Goal: Complete application form: Complete application form

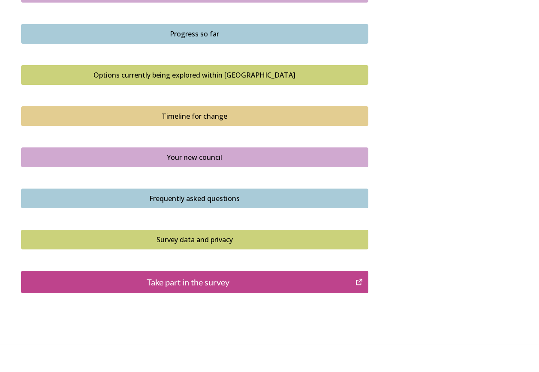
scroll to position [551, 0]
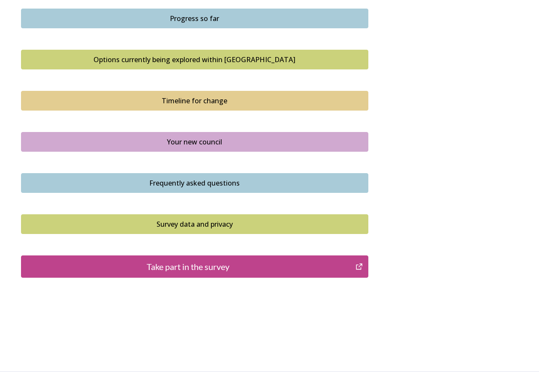
click at [259, 241] on div "Take part in the survey" at bounding box center [188, 266] width 325 height 13
click at [227, 241] on button "Take part in the survey" at bounding box center [194, 267] width 347 height 22
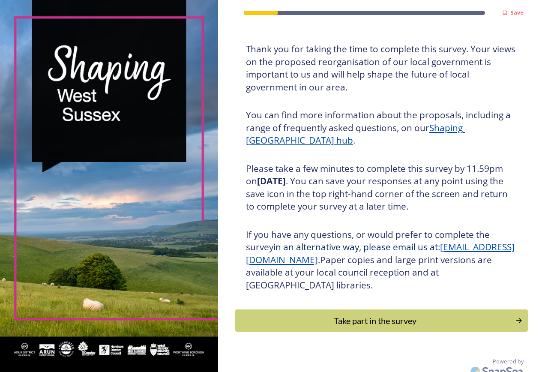
scroll to position [52, 0]
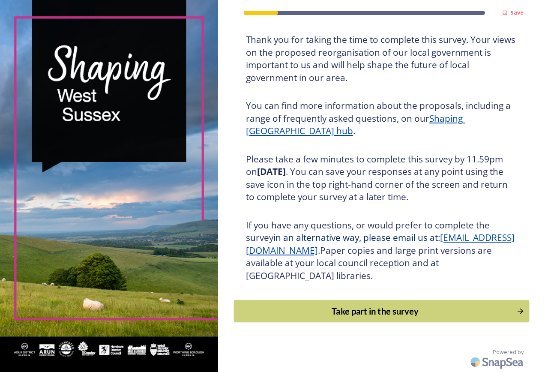
click at [430, 312] on div "Take part in the survey" at bounding box center [375, 311] width 274 height 13
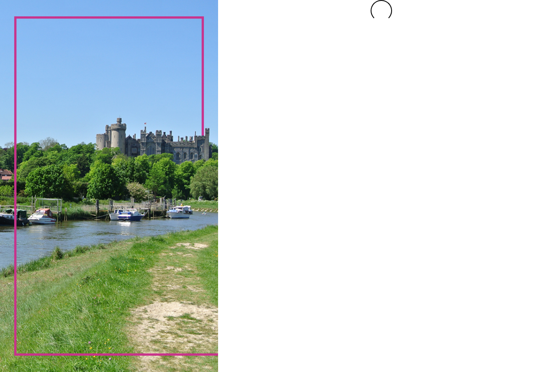
scroll to position [0, 0]
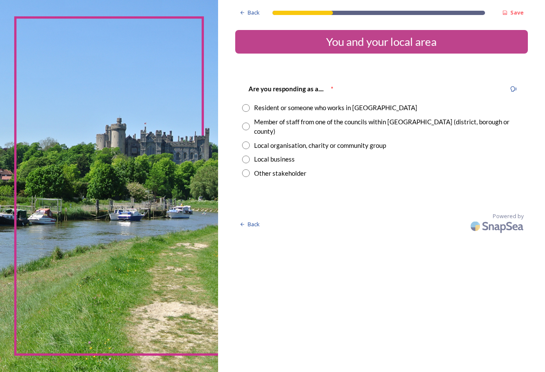
click at [246, 123] on input "radio" at bounding box center [246, 127] width 8 height 8
radio input "true"
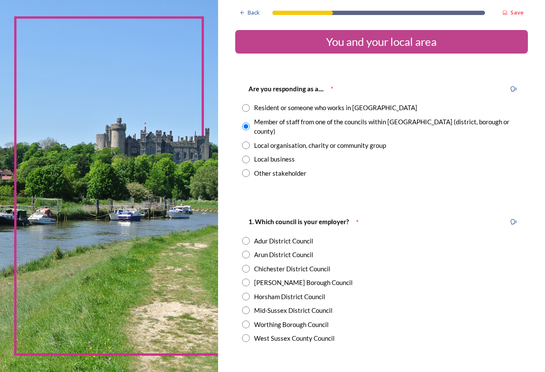
click at [245, 108] on input "radio" at bounding box center [246, 108] width 8 height 8
radio input "true"
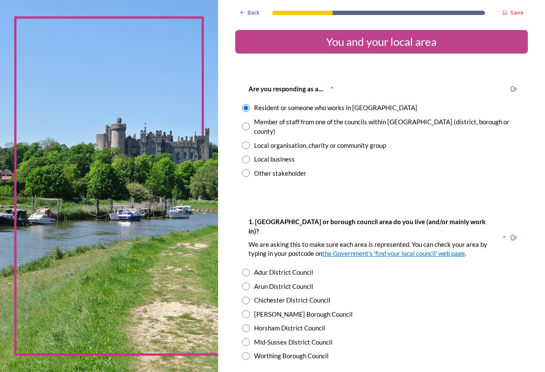
click at [246, 123] on input "radio" at bounding box center [246, 127] width 8 height 8
radio input "true"
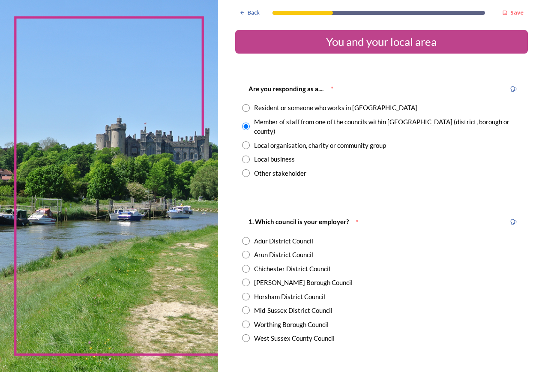
click at [247, 111] on input "radio" at bounding box center [246, 108] width 8 height 8
radio input "true"
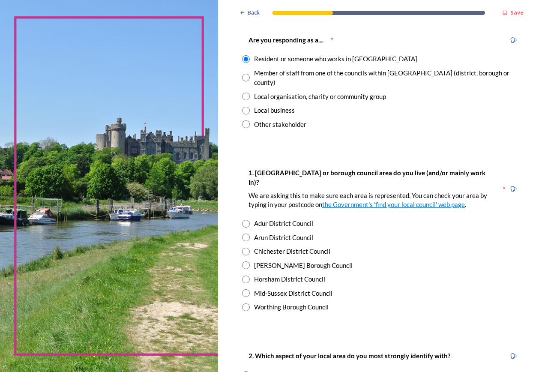
scroll to position [43, 0]
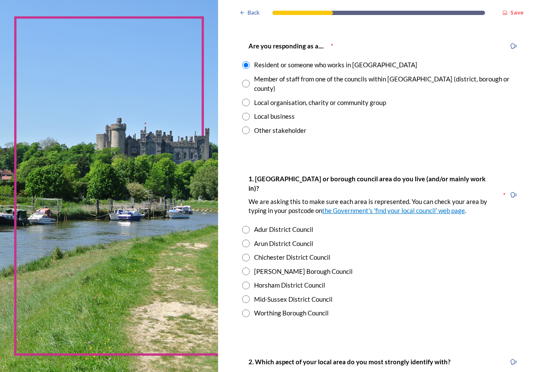
click at [247, 254] on input "radio" at bounding box center [246, 258] width 8 height 8
radio input "true"
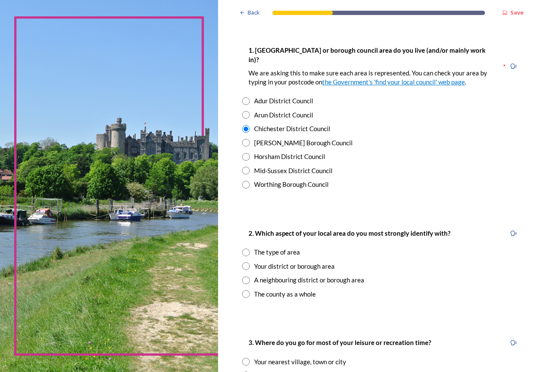
scroll to position [214, 0]
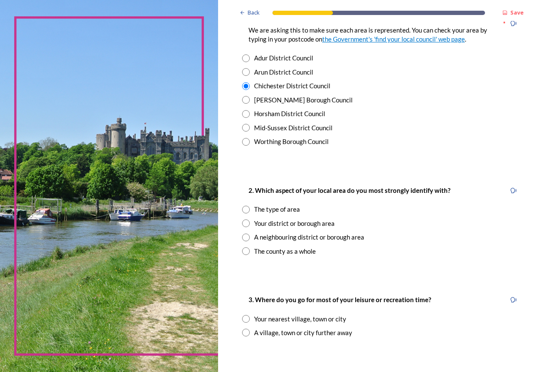
click at [248, 220] on input "radio" at bounding box center [246, 224] width 8 height 8
radio input "true"
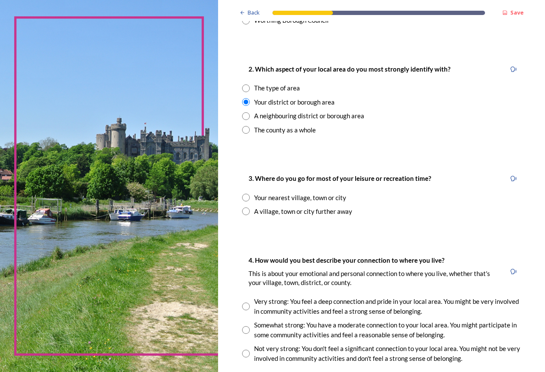
scroll to position [343, 0]
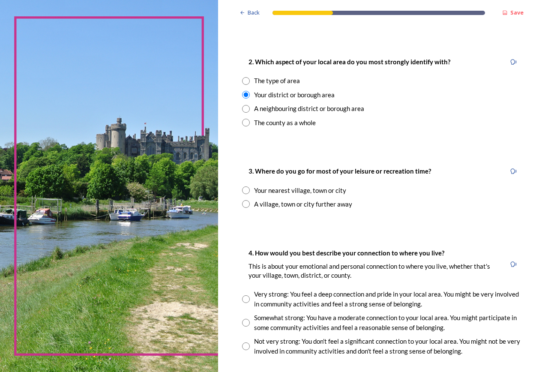
click at [246, 187] on input "radio" at bounding box center [246, 191] width 8 height 8
radio input "true"
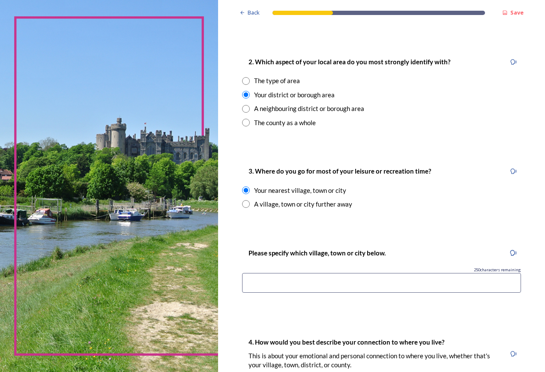
click at [404, 273] on input at bounding box center [381, 283] width 279 height 20
type input "c"
type input "Chichester"
click at [398, 286] on div "Please specify which village, town or city below. 240 characters remaining [GEO…" at bounding box center [381, 273] width 293 height 68
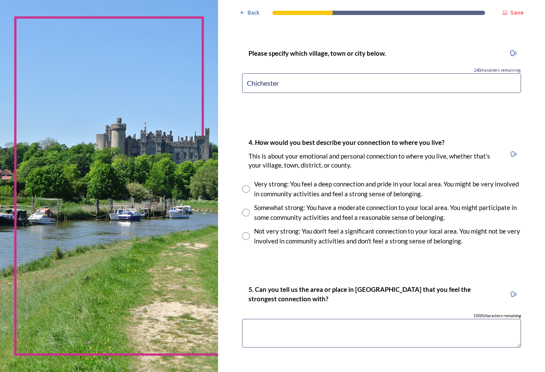
scroll to position [557, 0]
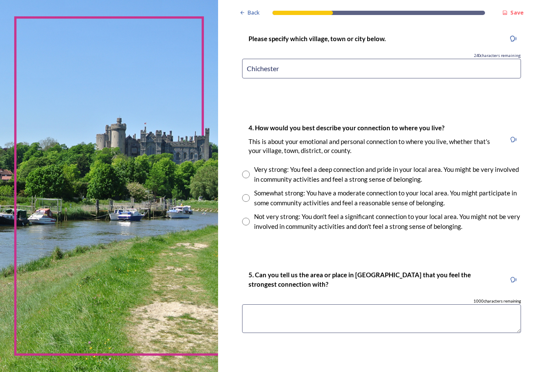
click at [244, 171] on input "radio" at bounding box center [246, 175] width 8 height 8
radio input "true"
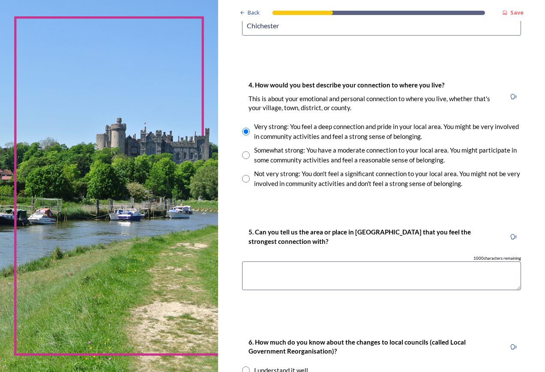
click at [400, 262] on textarea at bounding box center [381, 276] width 279 height 29
type textarea "Chichester"
click at [402, 278] on div "5. Can you tell us the area or place in [GEOGRAPHIC_DATA] that you feel the str…" at bounding box center [381, 262] width 293 height 89
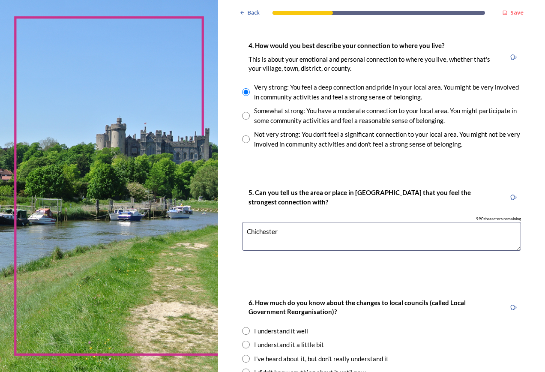
scroll to position [727, 0]
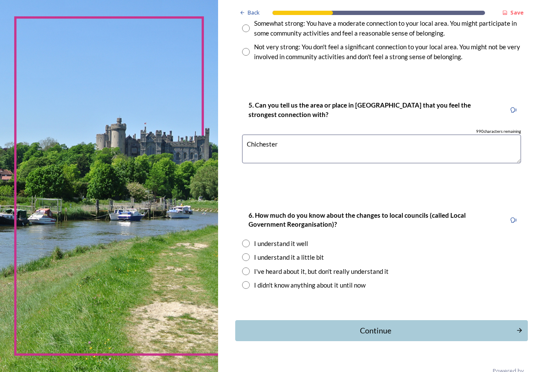
click at [298, 239] on div "I understand it well" at bounding box center [281, 244] width 54 height 10
radio input "true"
click at [401, 325] on div "Continue" at bounding box center [375, 331] width 274 height 12
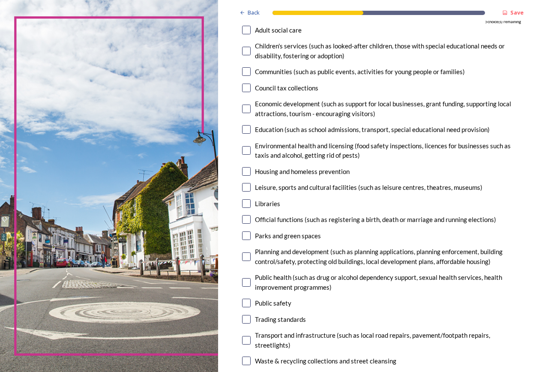
scroll to position [129, 0]
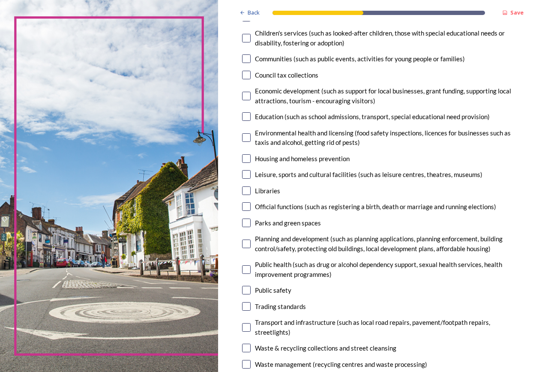
click at [246, 244] on input "checkbox" at bounding box center [246, 244] width 9 height 9
checkbox input "true"
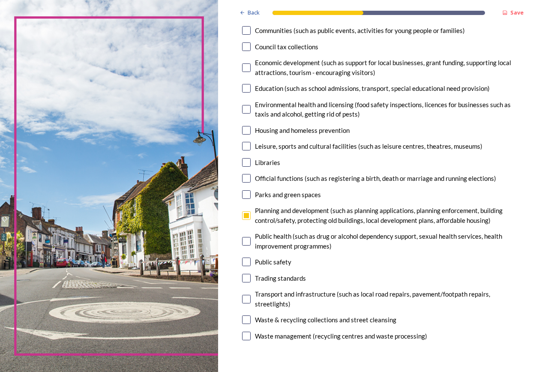
scroll to position [172, 0]
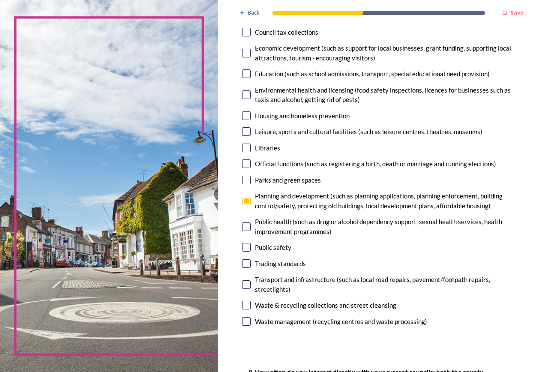
click at [245, 284] on input "checkbox" at bounding box center [246, 284] width 9 height 9
checkbox input "true"
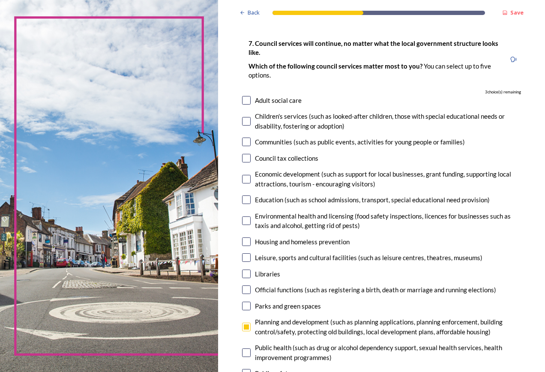
scroll to position [43, 0]
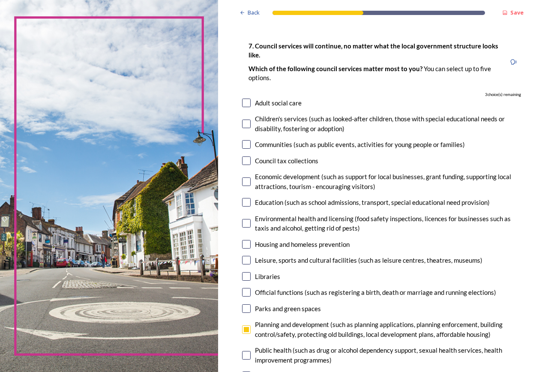
click at [247, 145] on input "checkbox" at bounding box center [246, 144] width 9 height 9
checkbox input "true"
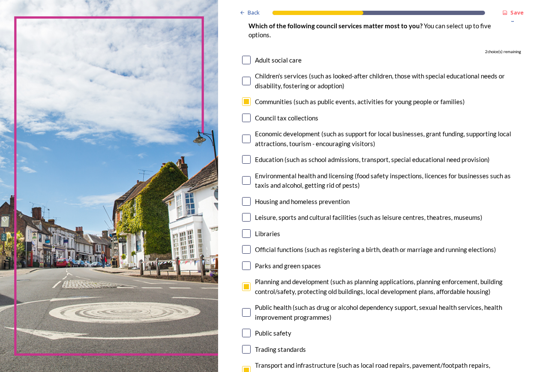
click at [247, 179] on input "checkbox" at bounding box center [246, 180] width 9 height 9
checkbox input "true"
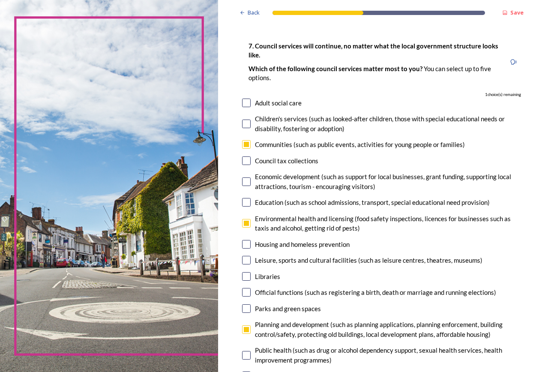
scroll to position [172, 0]
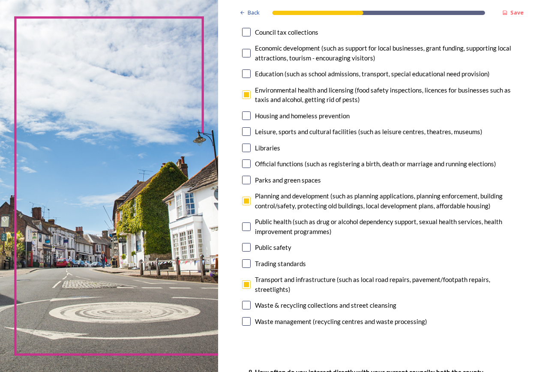
click at [248, 320] on input "checkbox" at bounding box center [246, 321] width 9 height 9
checkbox input "true"
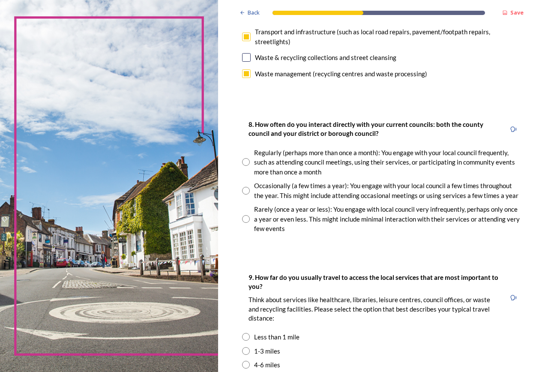
scroll to position [429, 0]
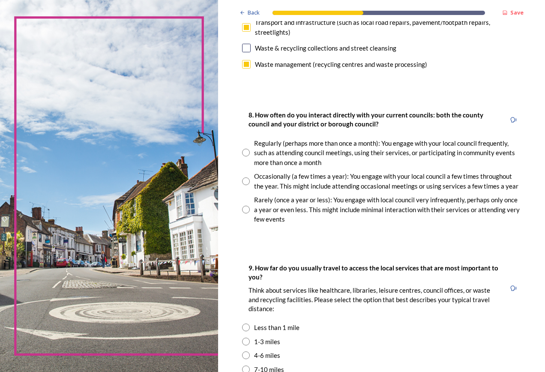
click at [249, 152] on input "radio" at bounding box center [246, 153] width 8 height 8
radio input "true"
click at [246, 210] on input "radio" at bounding box center [246, 210] width 8 height 8
radio input "true"
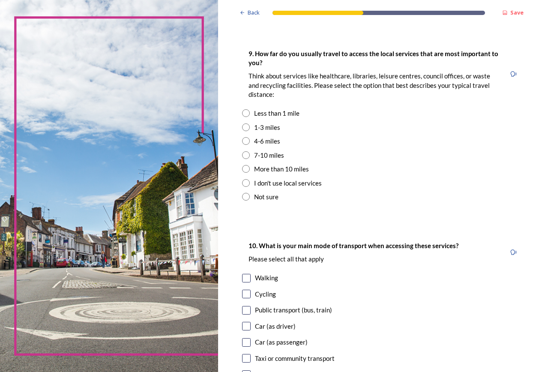
scroll to position [600, 0]
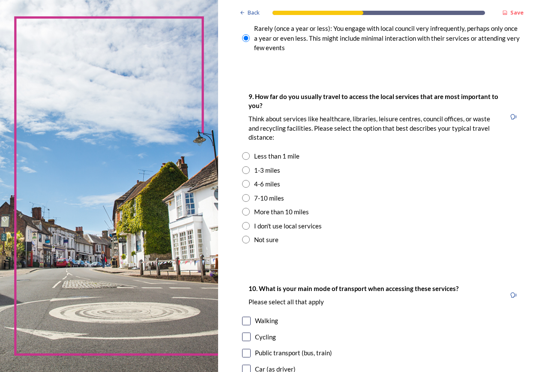
click at [246, 172] on input "radio" at bounding box center [246, 170] width 8 height 8
radio input "true"
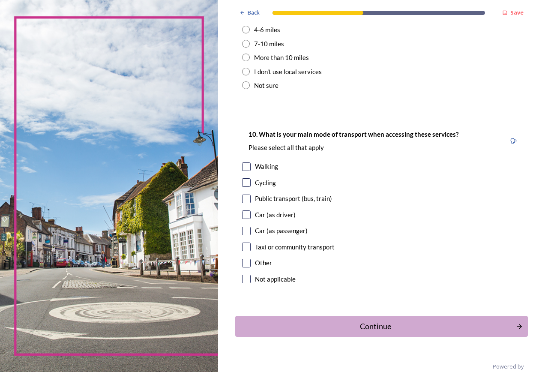
scroll to position [769, 0]
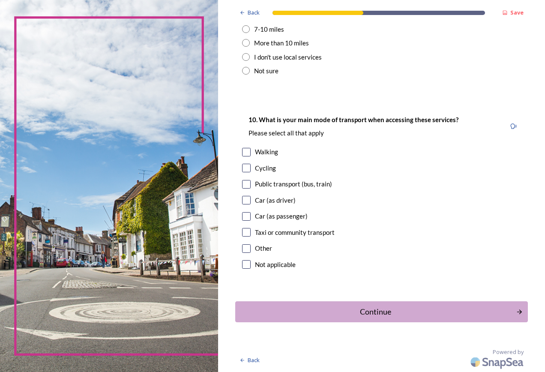
click at [247, 152] on input "checkbox" at bounding box center [246, 152] width 9 height 9
checkbox input "true"
click at [248, 202] on input "checkbox" at bounding box center [246, 200] width 9 height 9
checkbox input "true"
click at [250, 217] on input "checkbox" at bounding box center [246, 216] width 9 height 9
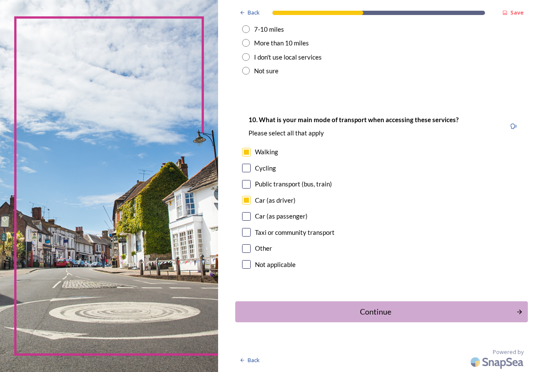
checkbox input "true"
click at [387, 307] on div "Continue" at bounding box center [375, 312] width 274 height 12
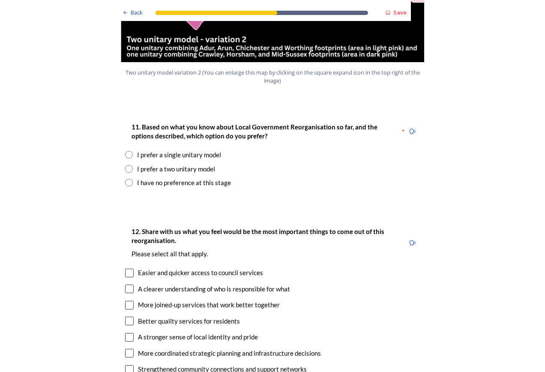
scroll to position [1029, 0]
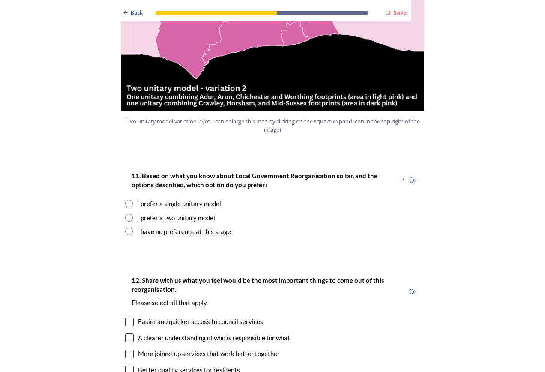
click at [125, 214] on input "radio" at bounding box center [129, 218] width 8 height 8
radio input "true"
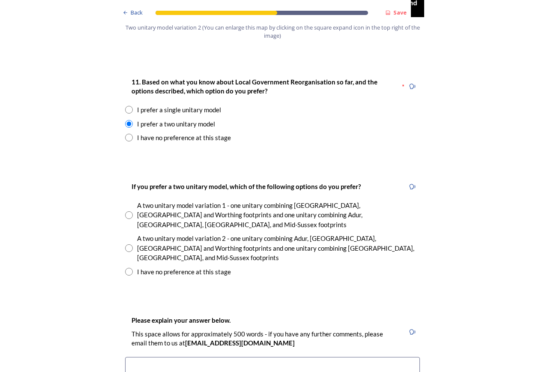
scroll to position [1158, 0]
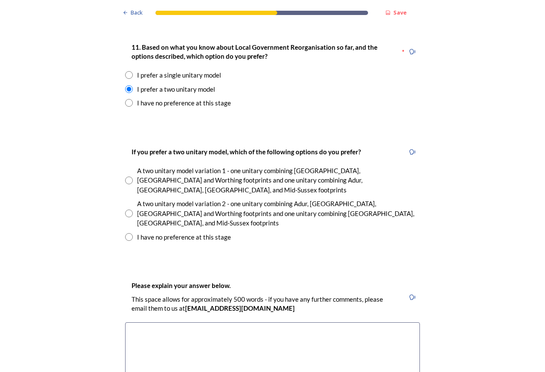
click at [125, 177] on input "radio" at bounding box center [129, 181] width 8 height 8
radio input "true"
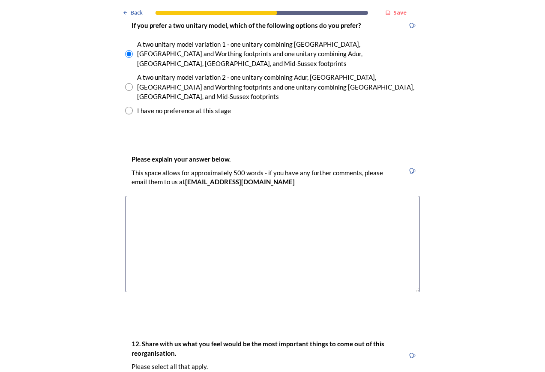
scroll to position [1286, 0]
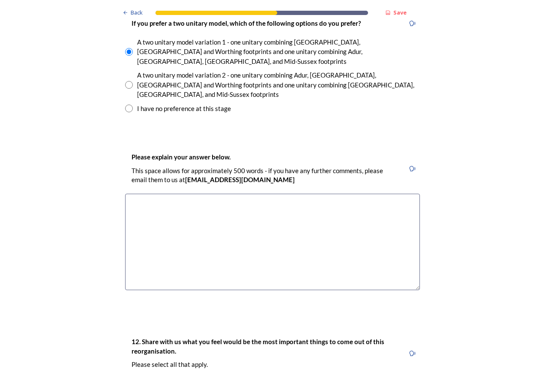
click at [354, 194] on textarea at bounding box center [272, 242] width 295 height 96
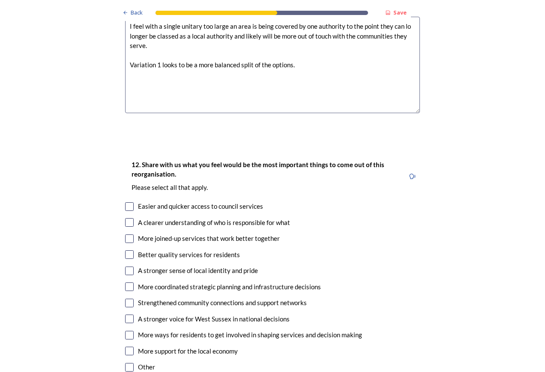
scroll to position [1501, 0]
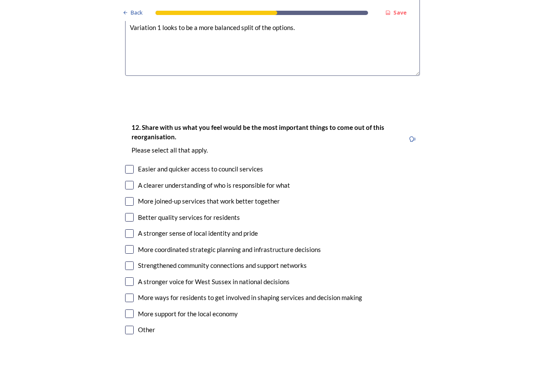
type textarea "I feel with a single unitary too large an area is being covered by one authorit…"
click at [125, 197] on input "checkbox" at bounding box center [129, 201] width 9 height 9
checkbox input "true"
click at [130, 213] on input "checkbox" at bounding box center [129, 217] width 9 height 9
checkbox input "true"
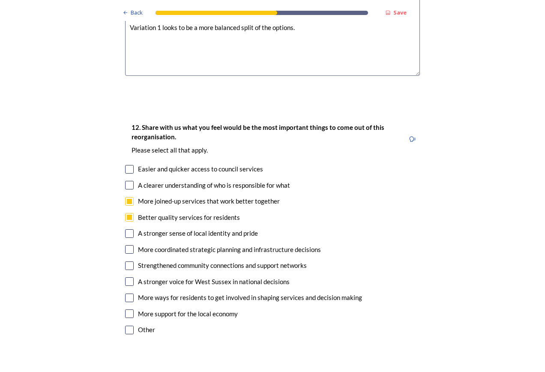
click at [126, 262] on input "checkbox" at bounding box center [129, 266] width 9 height 9
checkbox input "true"
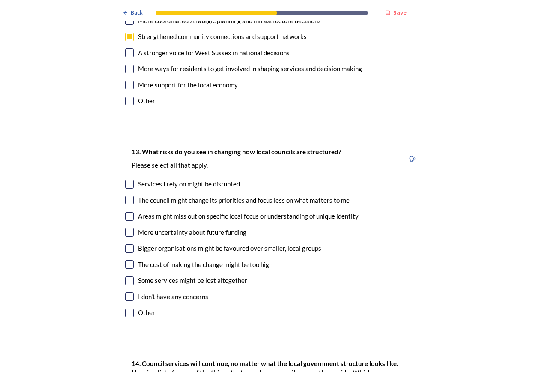
scroll to position [1715, 0]
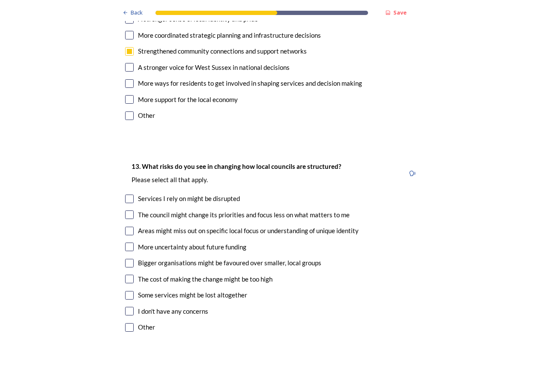
click at [129, 211] on input "checkbox" at bounding box center [129, 215] width 9 height 9
checkbox input "true"
click at [129, 227] on input "checkbox" at bounding box center [129, 231] width 9 height 9
checkbox input "true"
click at [128, 275] on input "checkbox" at bounding box center [129, 279] width 9 height 9
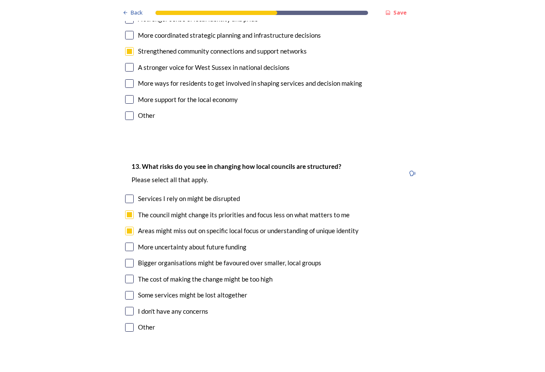
checkbox input "true"
click at [128, 323] on input "checkbox" at bounding box center [129, 327] width 9 height 9
click at [127, 323] on input "checkbox" at bounding box center [129, 327] width 9 height 9
checkbox input "false"
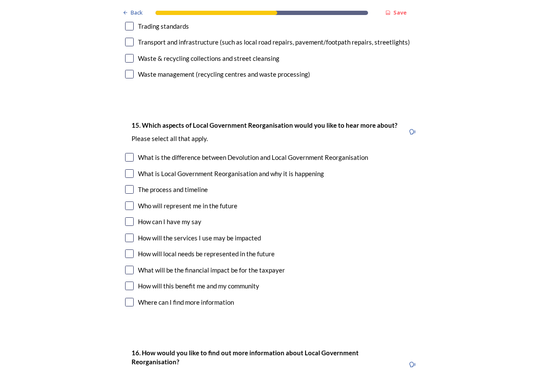
scroll to position [2401, 0]
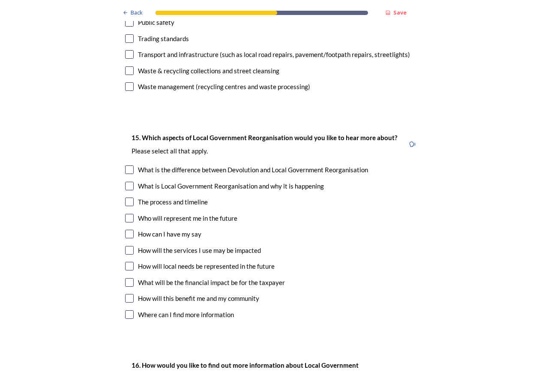
click at [126, 214] on input "checkbox" at bounding box center [129, 218] width 9 height 9
checkbox input "true"
click at [126, 262] on input "checkbox" at bounding box center [129, 266] width 9 height 9
checkbox input "true"
click at [128, 278] on input "checkbox" at bounding box center [129, 282] width 9 height 9
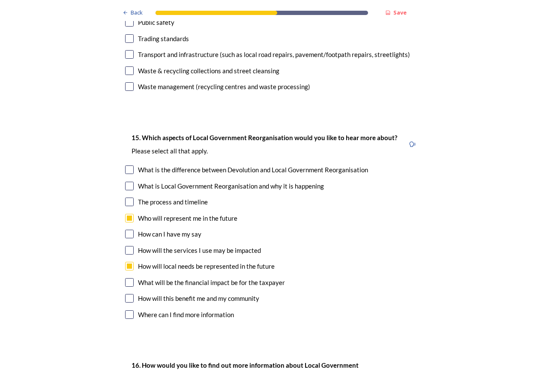
checkbox input "true"
click at [126, 294] on input "checkbox" at bounding box center [129, 298] width 9 height 9
checkbox input "true"
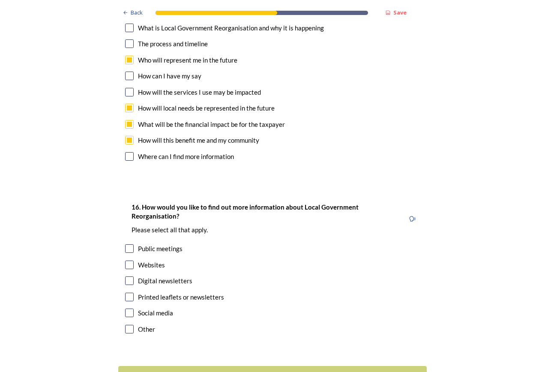
scroll to position [2580, 0]
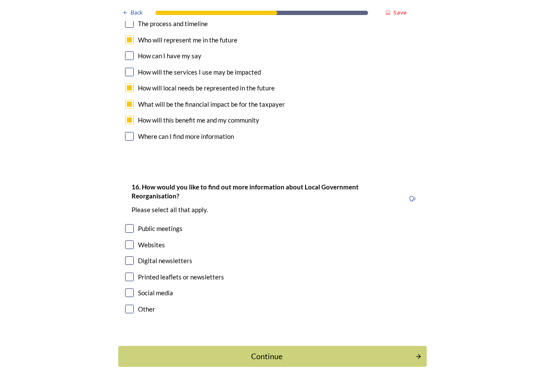
click at [128, 241] on input "checkbox" at bounding box center [129, 245] width 9 height 9
checkbox input "true"
click at [126, 289] on input "checkbox" at bounding box center [129, 293] width 9 height 9
checkbox input "true"
click at [317, 346] on button "Continue" at bounding box center [273, 356] width 312 height 21
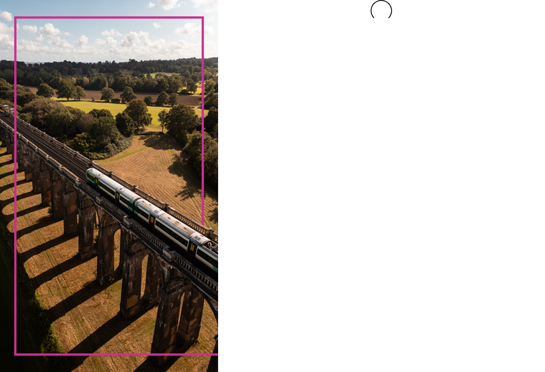
scroll to position [0, 0]
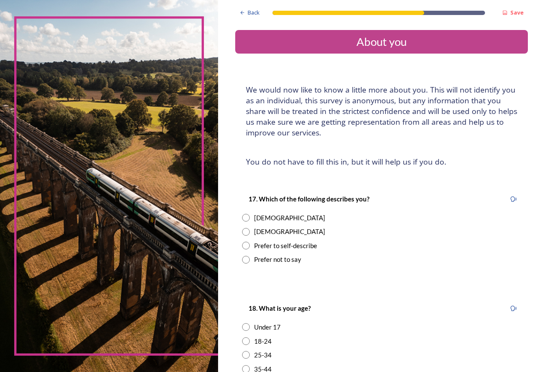
click at [247, 235] on input "radio" at bounding box center [246, 232] width 8 height 8
radio input "true"
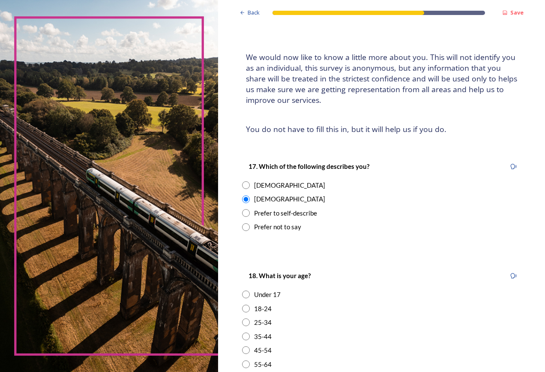
scroll to position [172, 0]
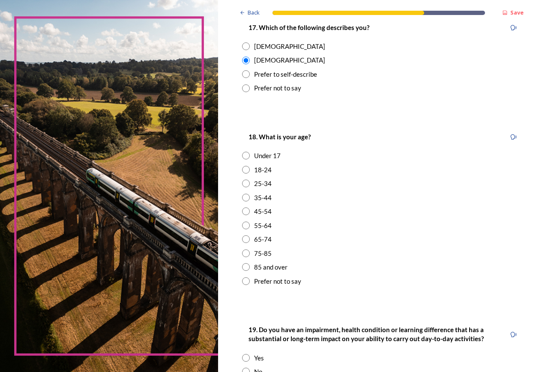
click at [244, 186] on input "radio" at bounding box center [246, 184] width 8 height 8
radio input "true"
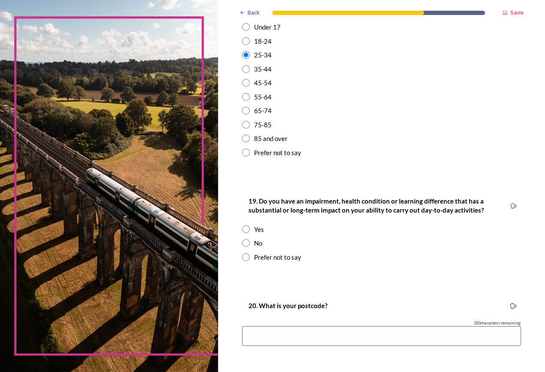
scroll to position [343, 0]
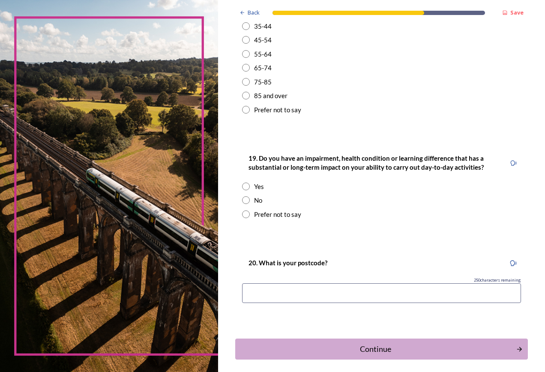
click at [246, 202] on input "radio" at bounding box center [246, 200] width 8 height 8
radio input "true"
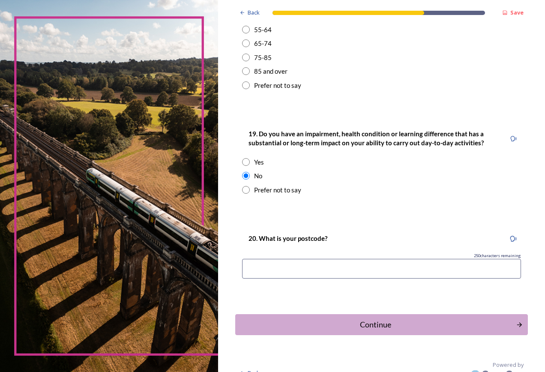
scroll to position [380, 0]
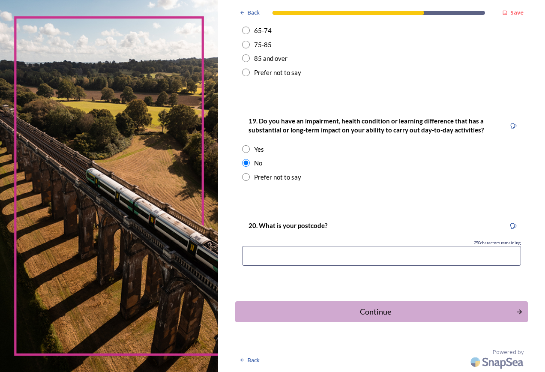
click at [426, 256] on input at bounding box center [381, 256] width 279 height 20
type input "PO19 8JQ"
click at [516, 249] on div "20. What is your postcode? [STREET_ADDRESS]" at bounding box center [381, 246] width 293 height 68
click at [394, 319] on button "Continue" at bounding box center [382, 311] width 296 height 21
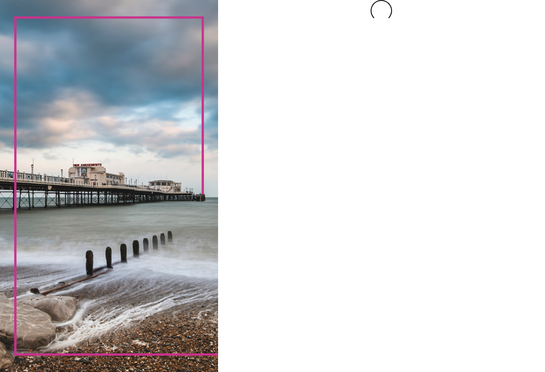
scroll to position [0, 0]
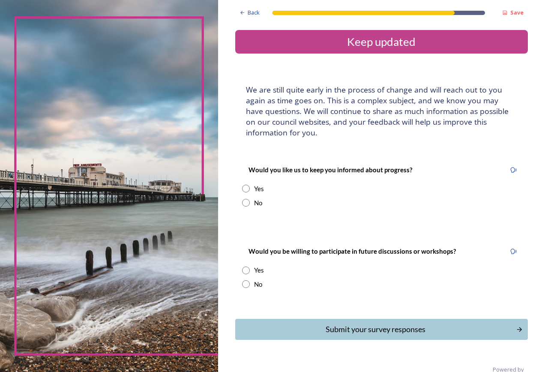
click at [245, 202] on input "radio" at bounding box center [246, 203] width 8 height 8
radio input "true"
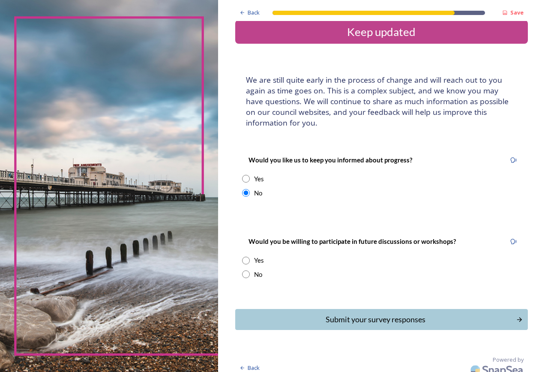
scroll to position [18, 0]
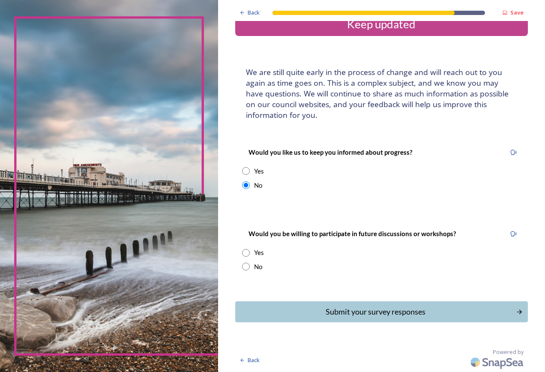
click at [249, 265] on input "radio" at bounding box center [246, 267] width 8 height 8
radio input "true"
click at [363, 313] on div "Submit your survey responses" at bounding box center [375, 312] width 274 height 12
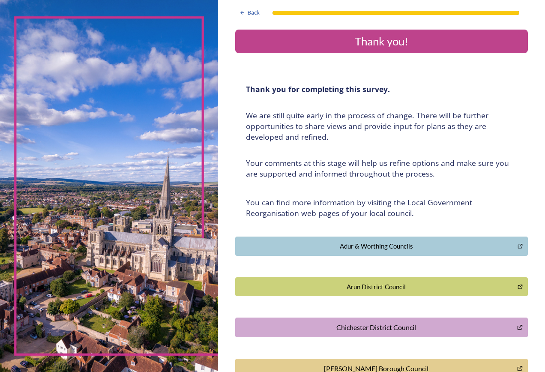
scroll to position [0, 0]
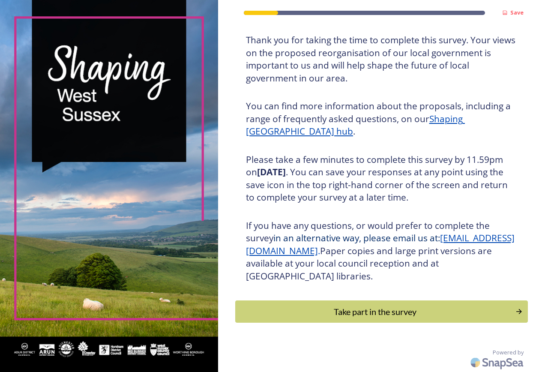
scroll to position [52, 0]
click at [352, 314] on div "Take part in the survey" at bounding box center [375, 311] width 271 height 13
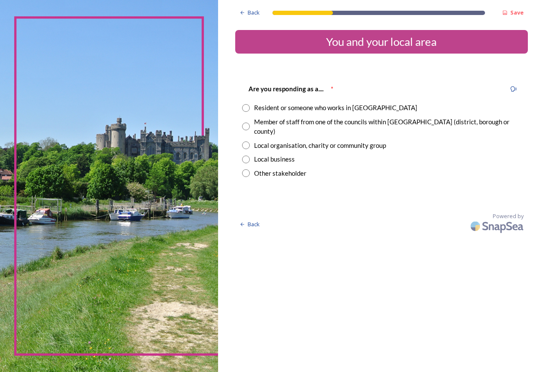
click at [247, 123] on input "radio" at bounding box center [246, 127] width 8 height 8
radio input "true"
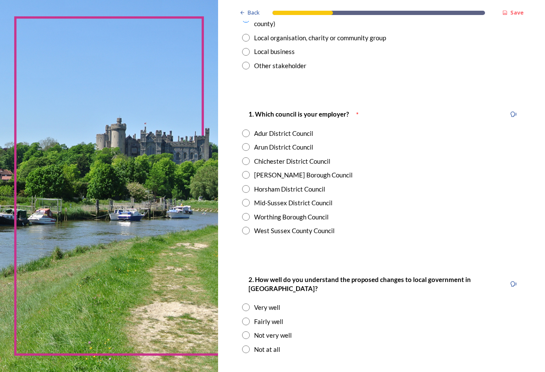
scroll to position [129, 0]
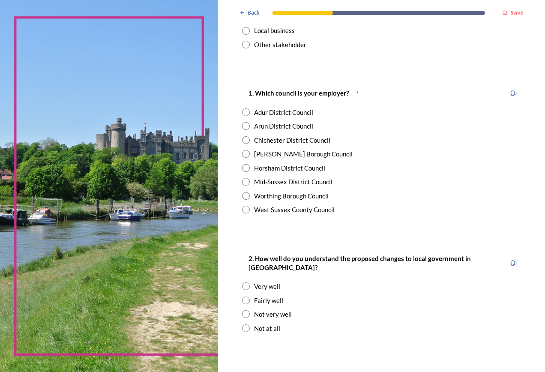
click at [245, 136] on input "radio" at bounding box center [246, 140] width 8 height 8
radio input "true"
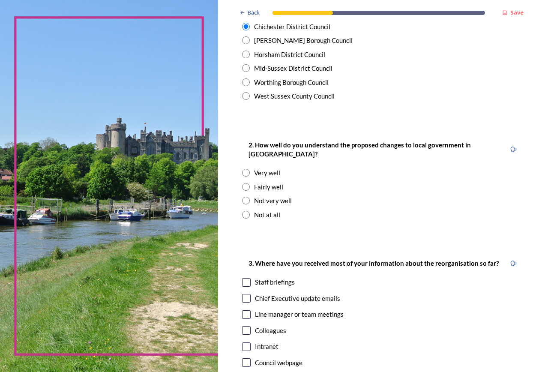
scroll to position [257, 0]
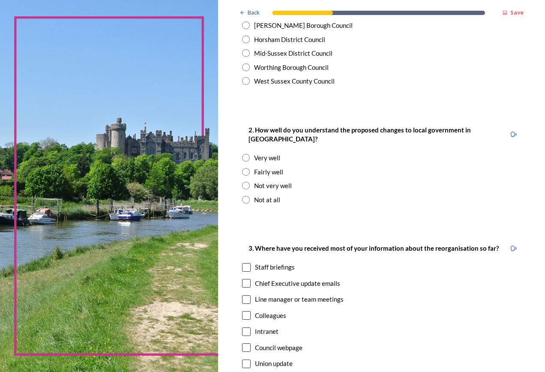
click at [245, 154] on input "radio" at bounding box center [246, 158] width 8 height 8
radio input "true"
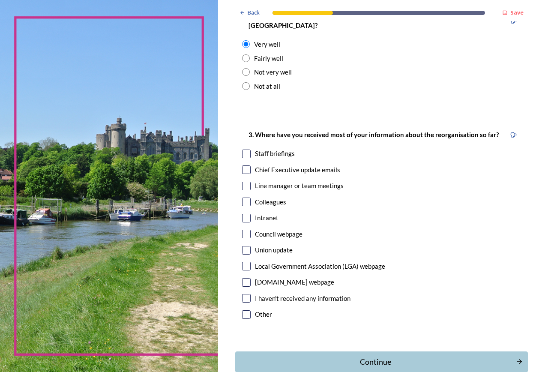
scroll to position [386, 0]
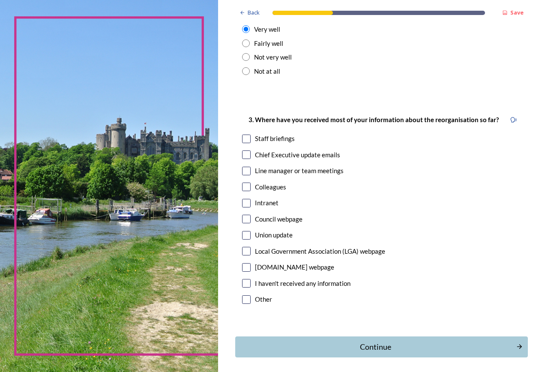
click at [242, 135] on input "checkbox" at bounding box center [246, 139] width 9 height 9
checkbox input "true"
click at [247, 151] on input "checkbox" at bounding box center [246, 155] width 9 height 9
checkbox input "true"
click at [426, 341] on div "Continue" at bounding box center [375, 347] width 274 height 12
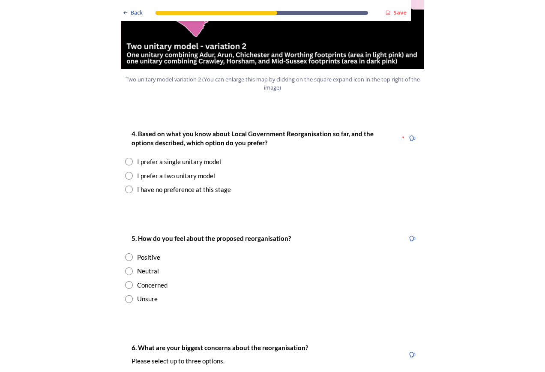
scroll to position [1072, 0]
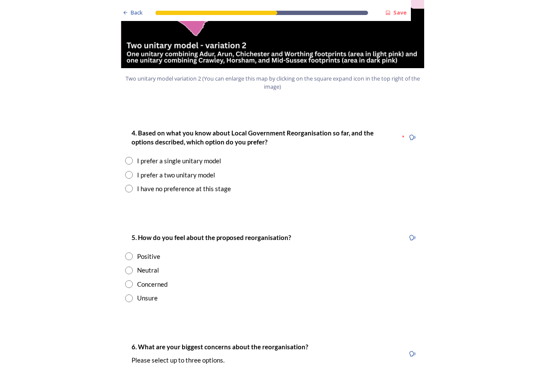
click at [125, 171] on input "radio" at bounding box center [129, 175] width 8 height 8
radio input "true"
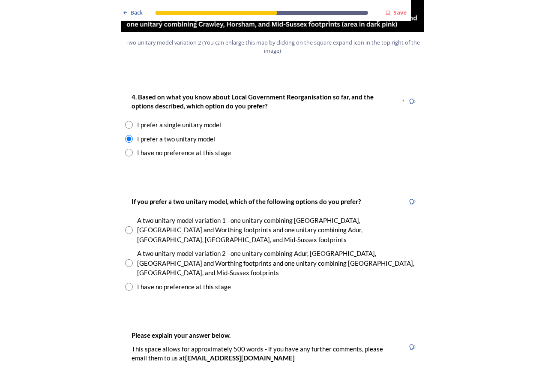
scroll to position [1158, 0]
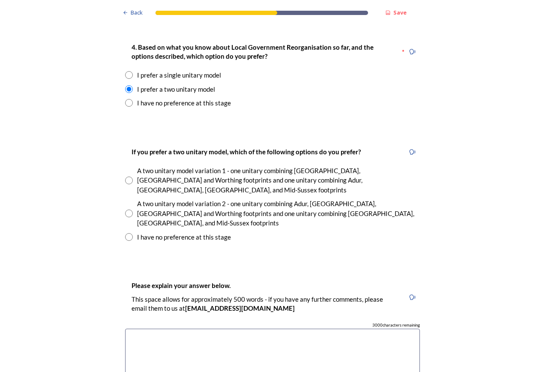
click at [129, 177] on input "radio" at bounding box center [129, 181] width 8 height 8
radio input "true"
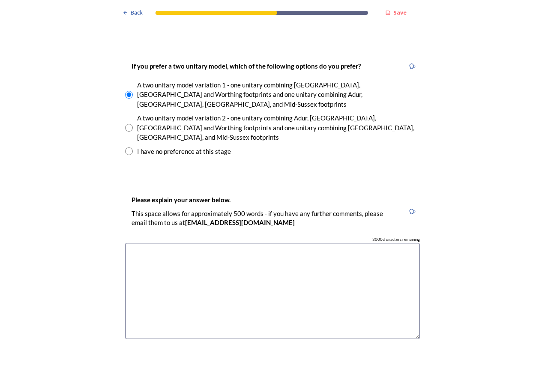
scroll to position [1201, 0]
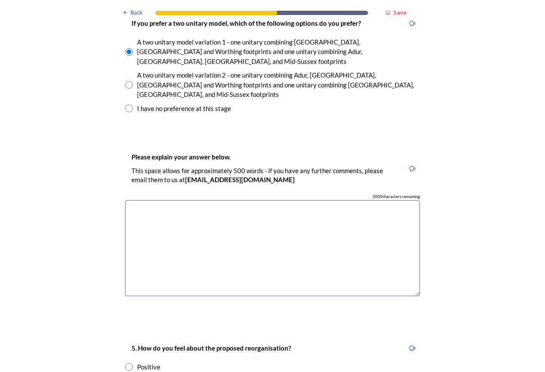
click at [358, 200] on textarea at bounding box center [272, 248] width 295 height 96
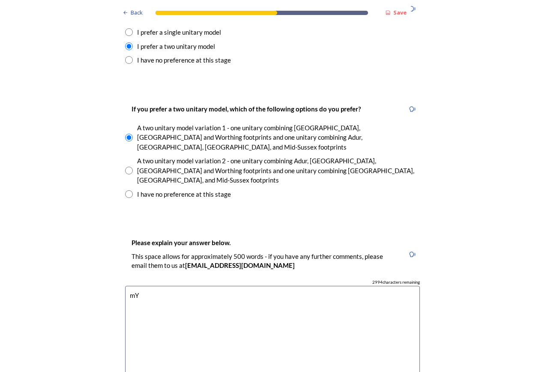
type textarea "m"
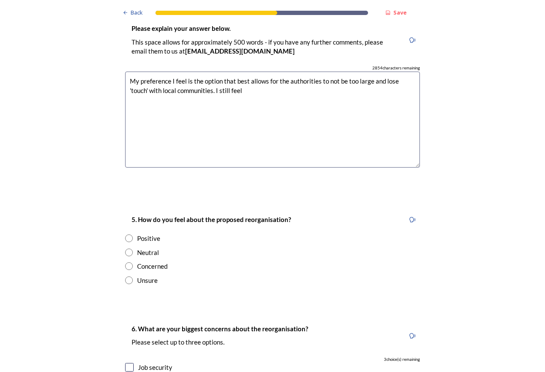
scroll to position [1244, 0]
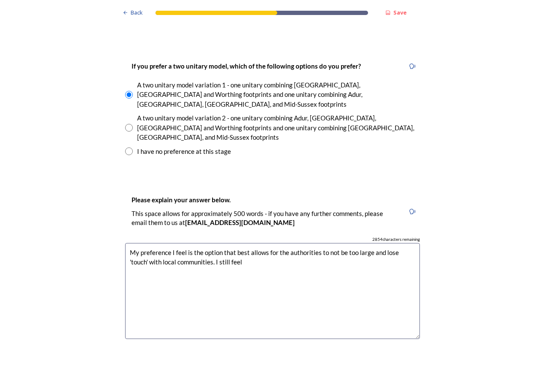
click at [331, 243] on textarea "My preference I feel is the option that best allows for the authorities to not …" at bounding box center [272, 291] width 295 height 96
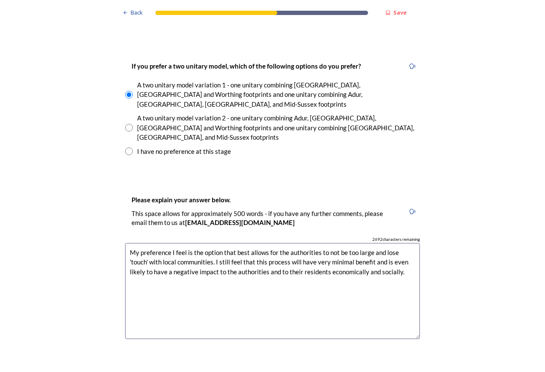
click at [247, 243] on textarea "My preference I feel is the option that best allows for the authorities to not …" at bounding box center [272, 291] width 295 height 96
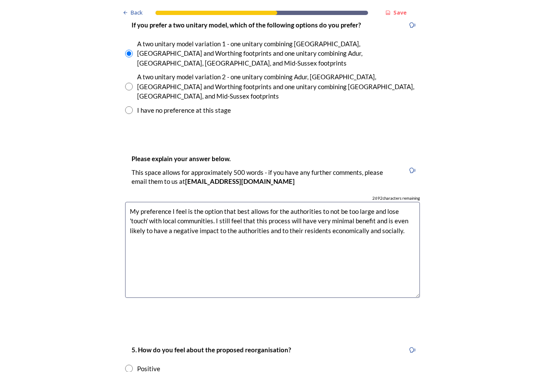
scroll to position [1458, 0]
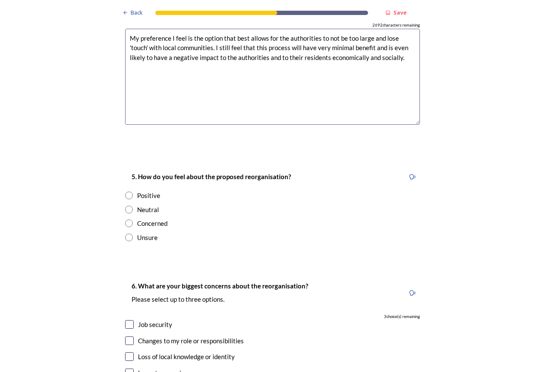
type textarea "My preference I feel is the option that best allows for the authorities to not …"
click at [125, 220] on input "radio" at bounding box center [129, 224] width 8 height 8
radio input "true"
click at [470, 172] on div "Back Save Prioritising future services As explained on our Shaping West Sussex …" at bounding box center [272, 4] width 545 height 2924
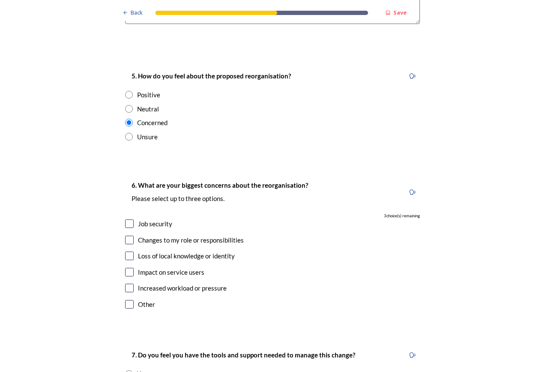
scroll to position [1587, 0]
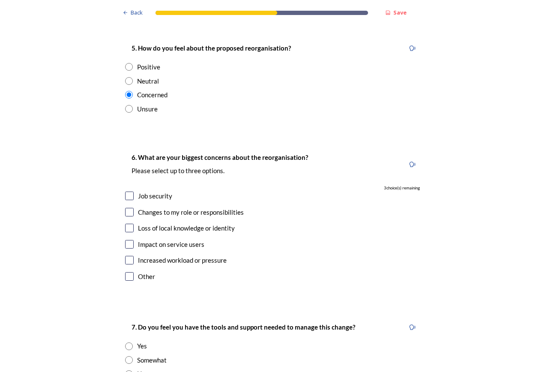
click at [126, 224] on input "checkbox" at bounding box center [129, 228] width 9 height 9
checkbox input "true"
click at [127, 240] on input "checkbox" at bounding box center [129, 244] width 9 height 9
checkbox input "true"
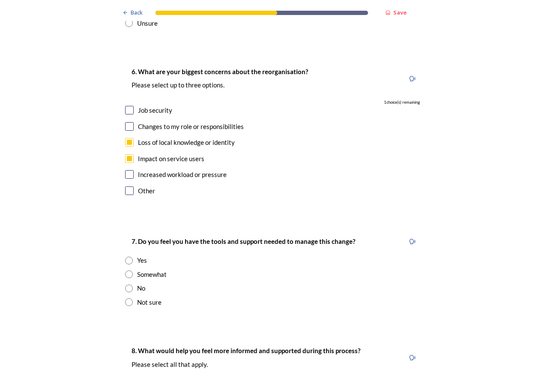
scroll to position [1715, 0]
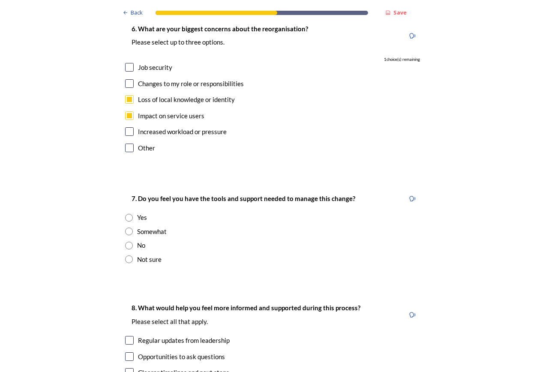
click at [126, 228] on input "radio" at bounding box center [129, 232] width 8 height 8
radio input "true"
click at [126, 214] on input "radio" at bounding box center [129, 218] width 8 height 8
radio input "true"
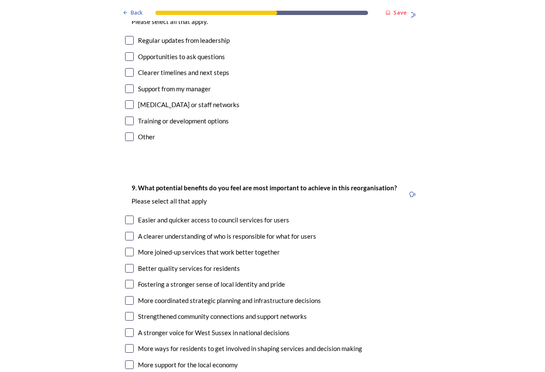
scroll to position [2058, 0]
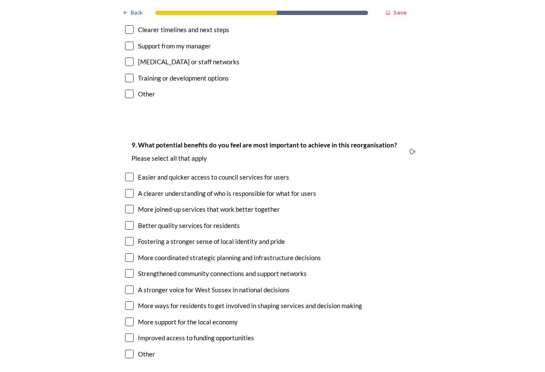
click at [126, 205] on input "checkbox" at bounding box center [129, 209] width 9 height 9
checkbox input "true"
click at [127, 221] on input "checkbox" at bounding box center [129, 225] width 9 height 9
checkbox input "true"
click at [127, 269] on input "checkbox" at bounding box center [129, 273] width 9 height 9
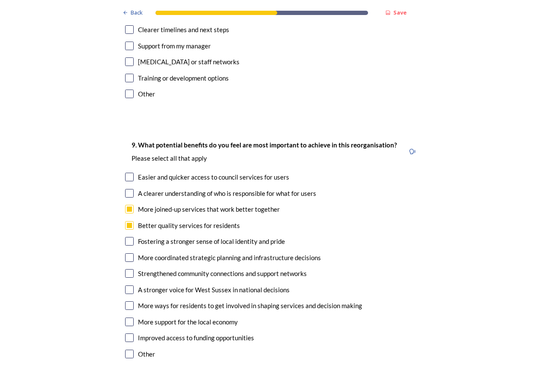
checkbox input "true"
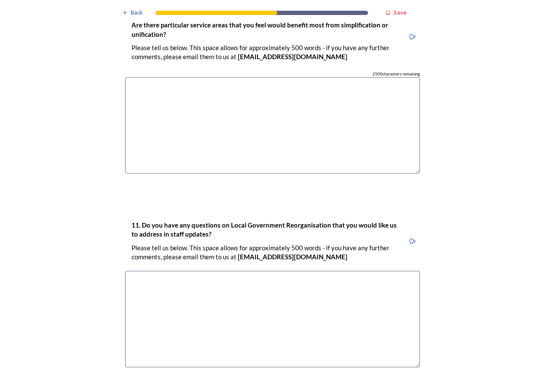
scroll to position [2507, 0]
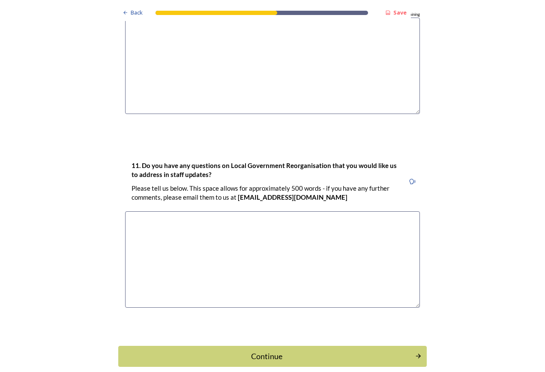
drag, startPoint x: 337, startPoint y: 309, endPoint x: 343, endPoint y: 308, distance: 6.1
click at [337, 351] on div "Continue" at bounding box center [267, 357] width 288 height 12
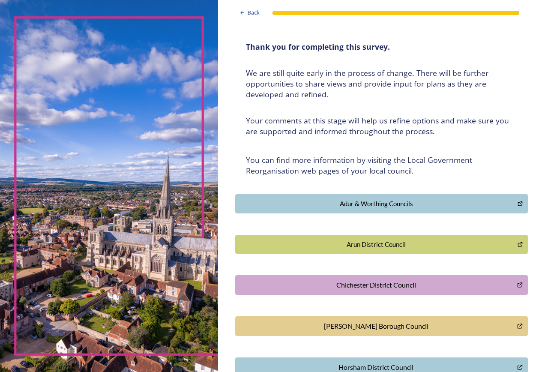
scroll to position [0, 0]
